Goal: Task Accomplishment & Management: Complete application form

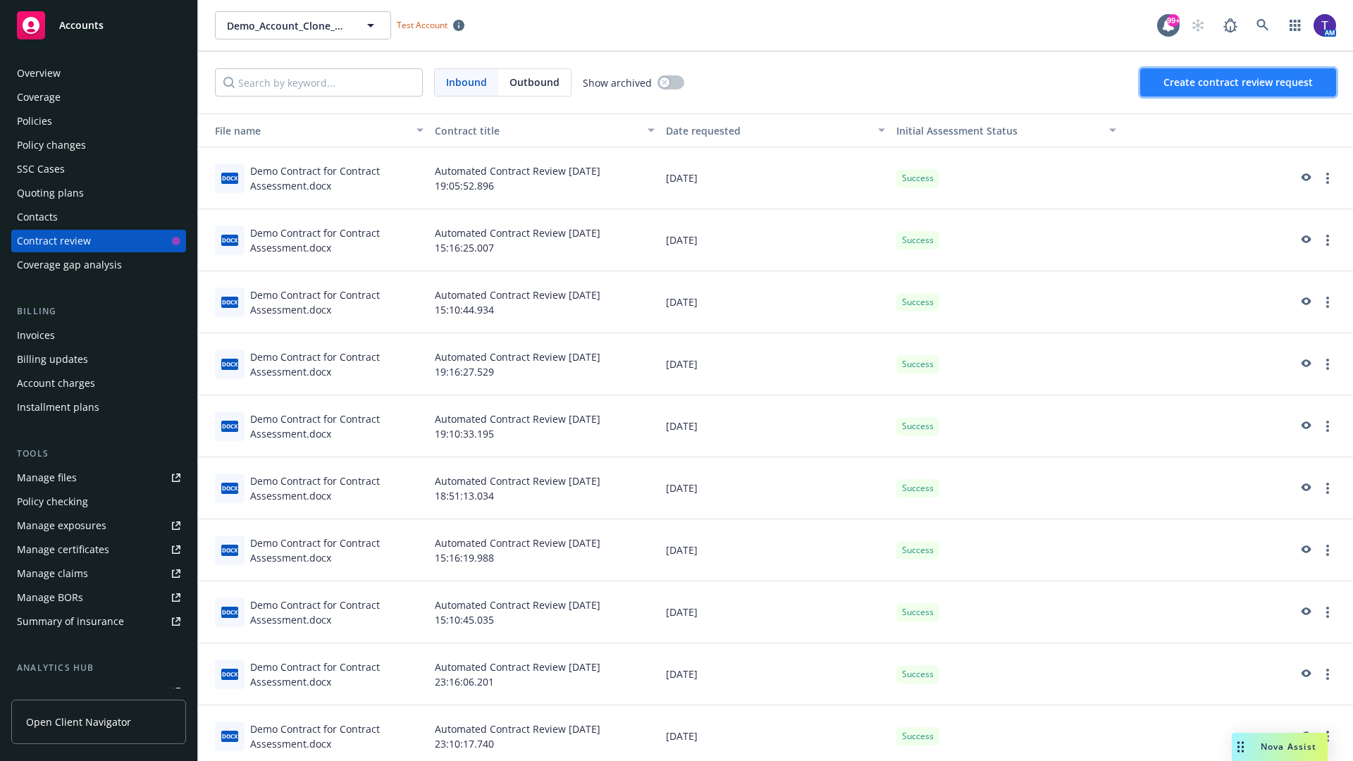
click at [1239, 82] on span "Create contract review request" at bounding box center [1238, 81] width 149 height 13
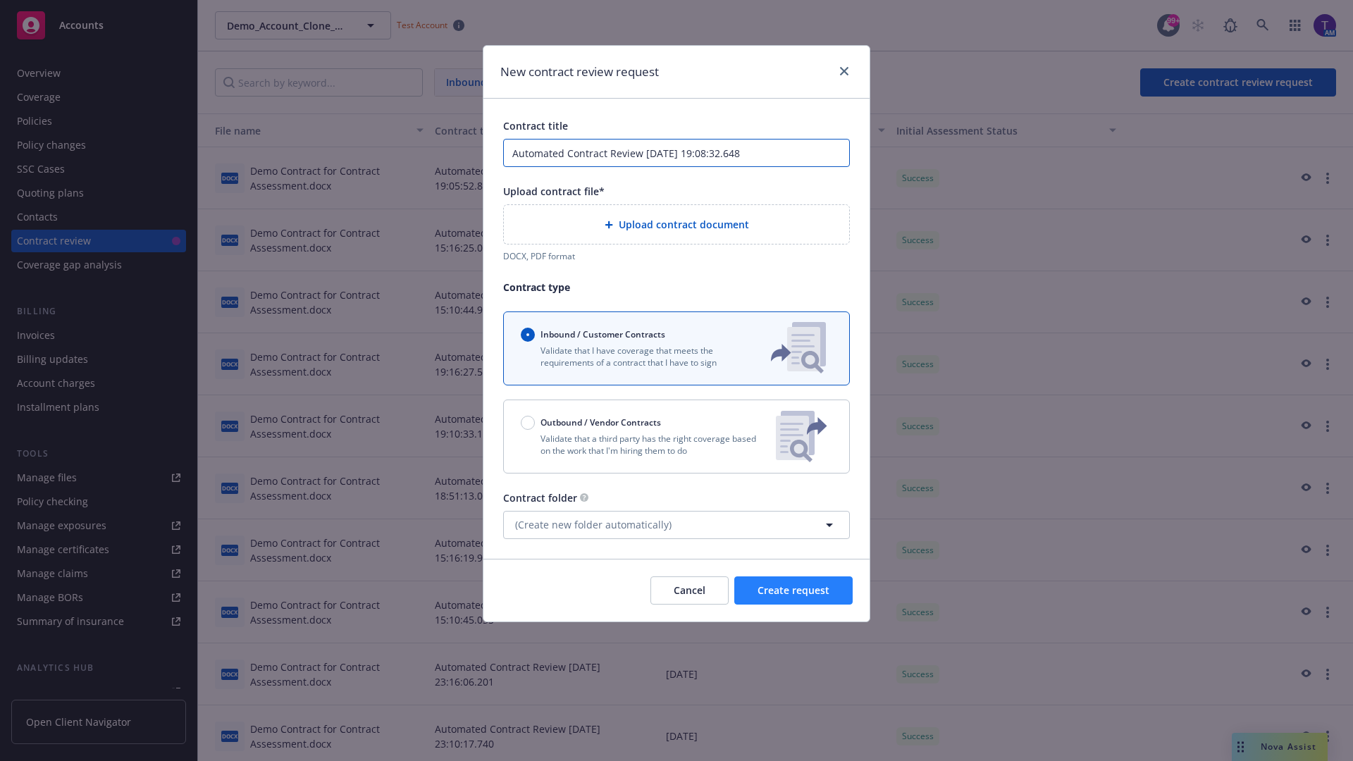
type input "Automated Contract Review [DATE] 19:08:32.648"
click at [677, 436] on p "Validate that a third party has the right coverage based on the work that I'm h…" at bounding box center [643, 445] width 244 height 24
radio input "false"
radio input "true"
click at [794, 597] on span "Create request" at bounding box center [794, 590] width 72 height 13
